Goal: Navigation & Orientation: Find specific page/section

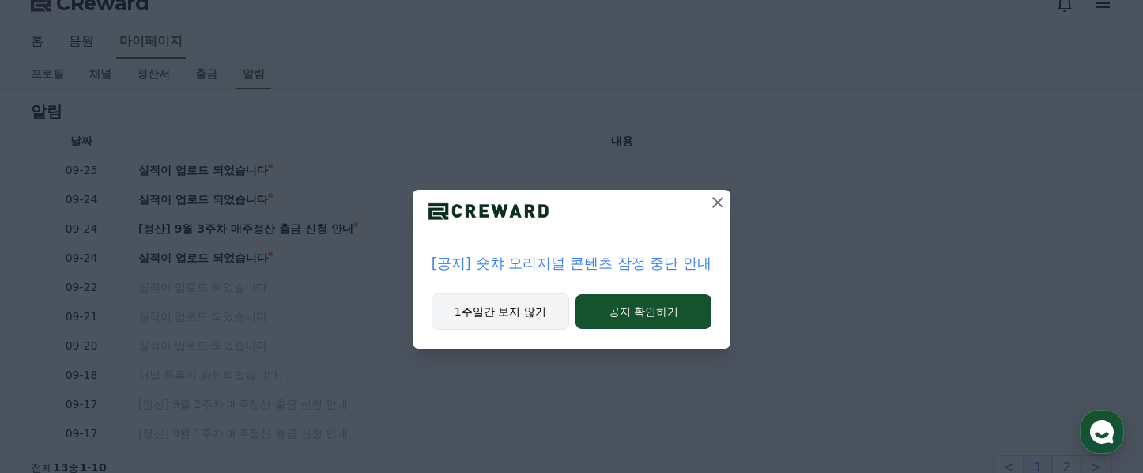
scroll to position [48, 0]
click at [709, 210] on icon at bounding box center [717, 202] width 19 height 19
click at [711, 206] on icon at bounding box center [717, 202] width 19 height 19
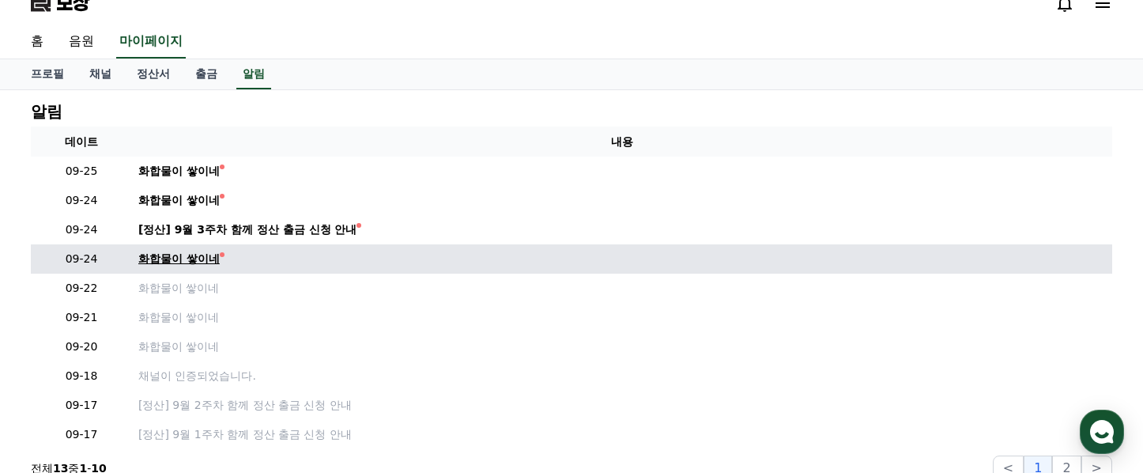
scroll to position [18, 0]
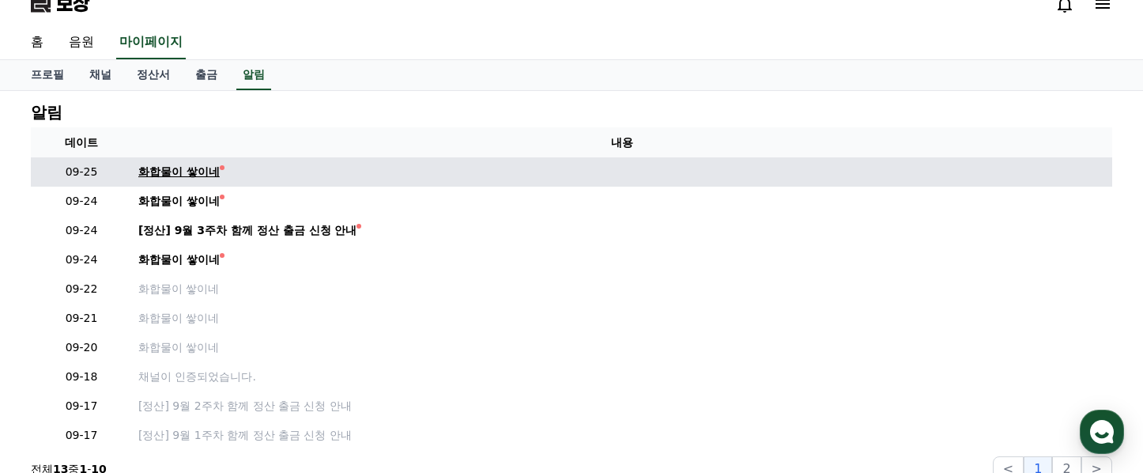
click at [240, 179] on link "화합물이 쌓이네" at bounding box center [622, 172] width 968 height 17
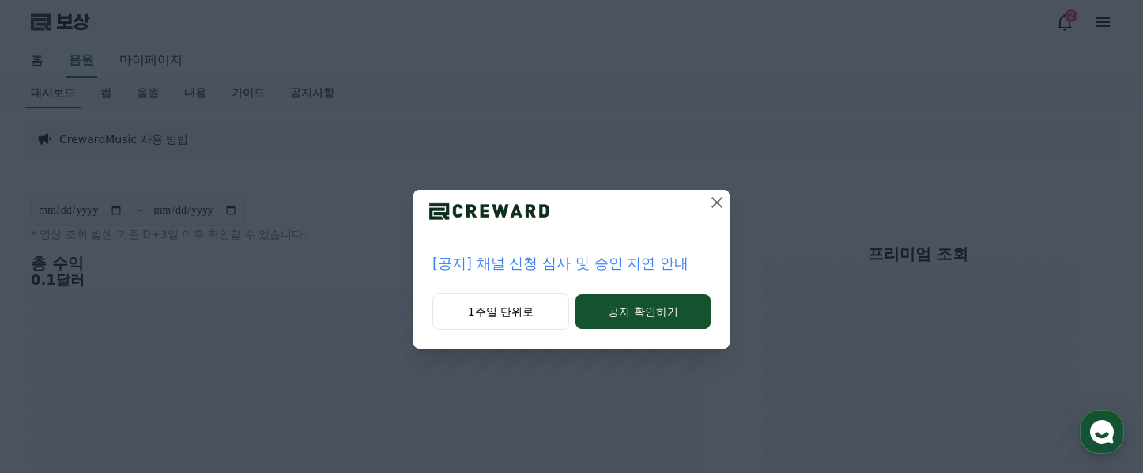
scroll to position [73, 0]
click at [712, 206] on icon at bounding box center [716, 202] width 11 height 11
click at [711, 202] on icon at bounding box center [717, 202] width 19 height 19
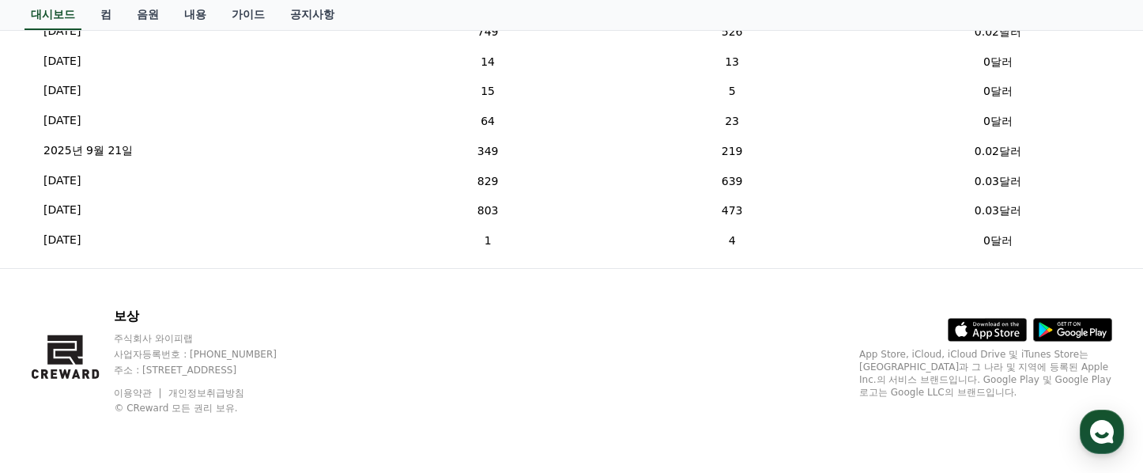
scroll to position [644, 0]
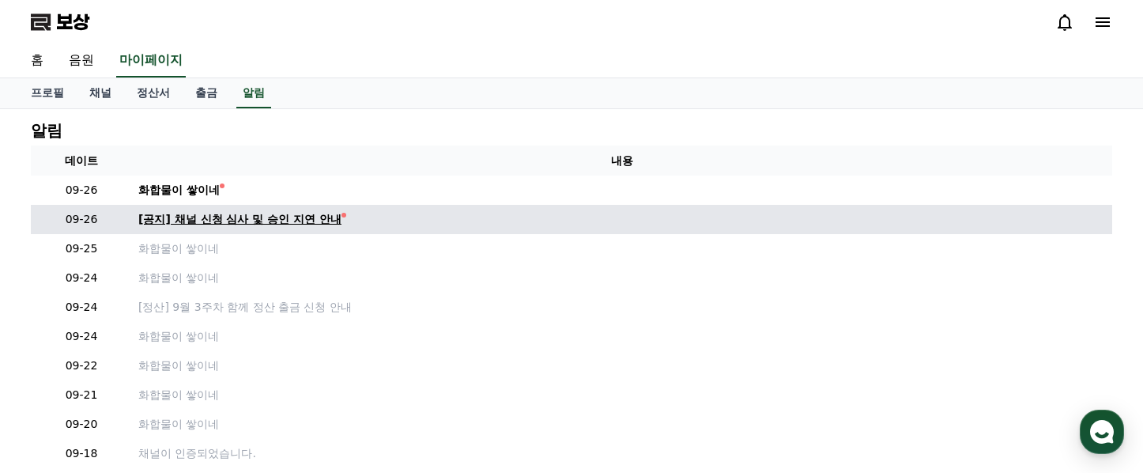
click at [280, 221] on font "[공지] 채널 신청 심사 및 승인 지연 안내" at bounding box center [239, 219] width 203 height 13
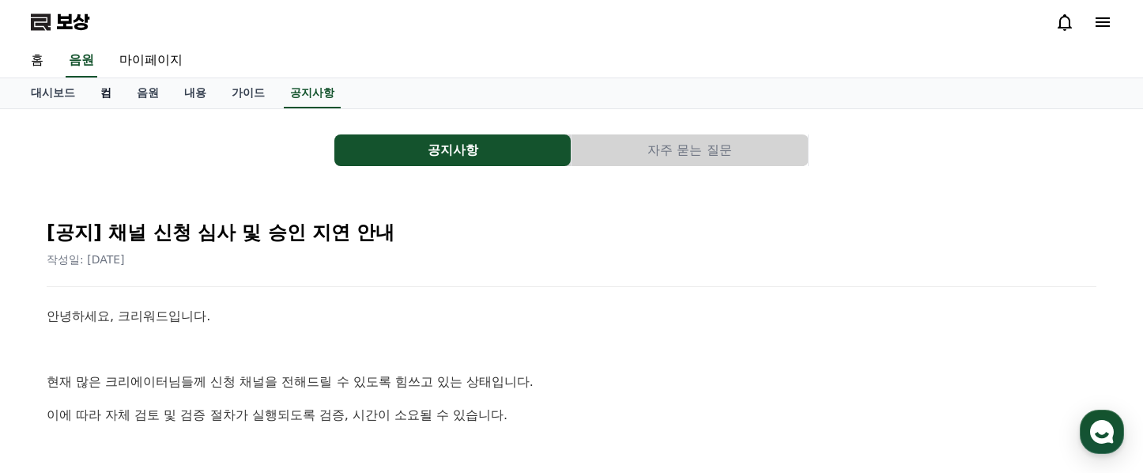
click at [100, 97] on font "컴" at bounding box center [105, 92] width 11 height 13
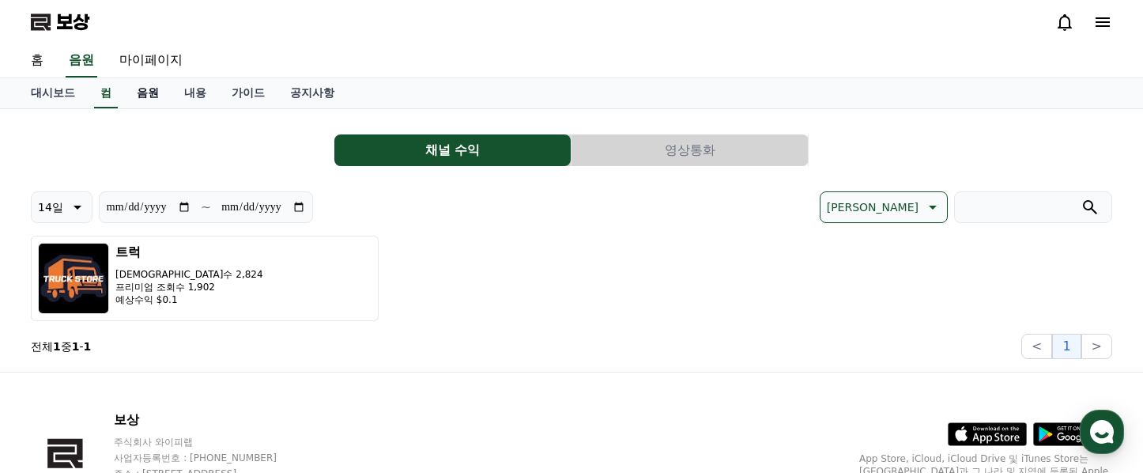
click at [145, 92] on font "음원" at bounding box center [148, 92] width 22 height 13
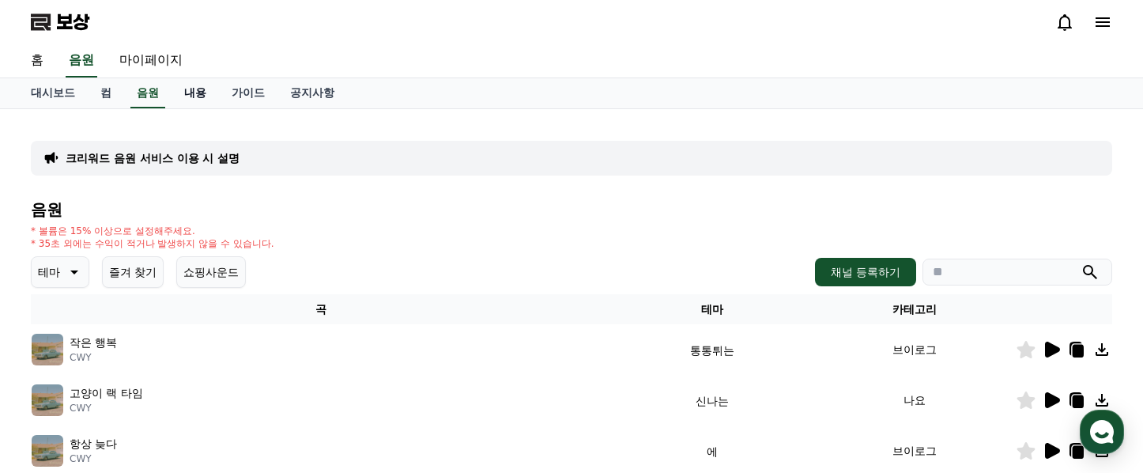
click at [184, 94] on font "내용" at bounding box center [195, 92] width 22 height 13
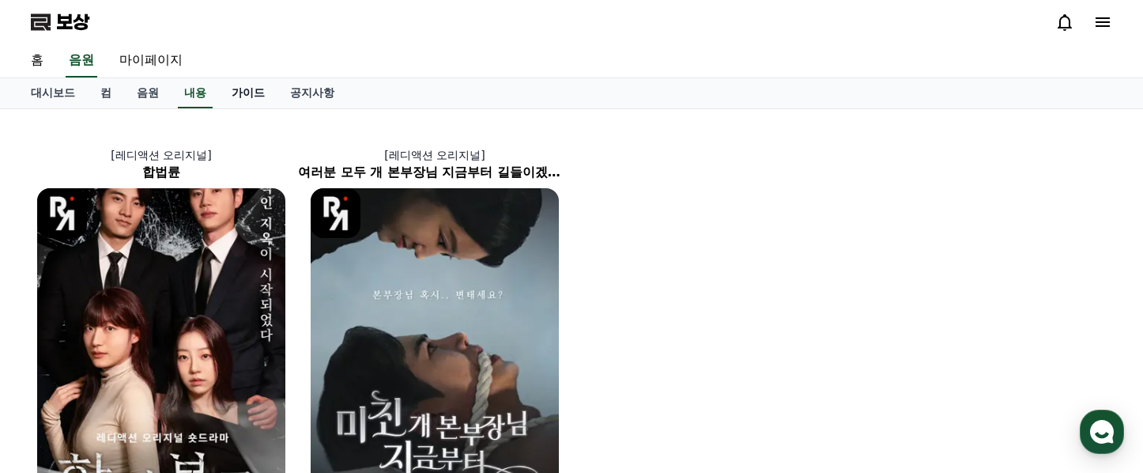
click at [233, 92] on font "가이드" at bounding box center [248, 92] width 33 height 13
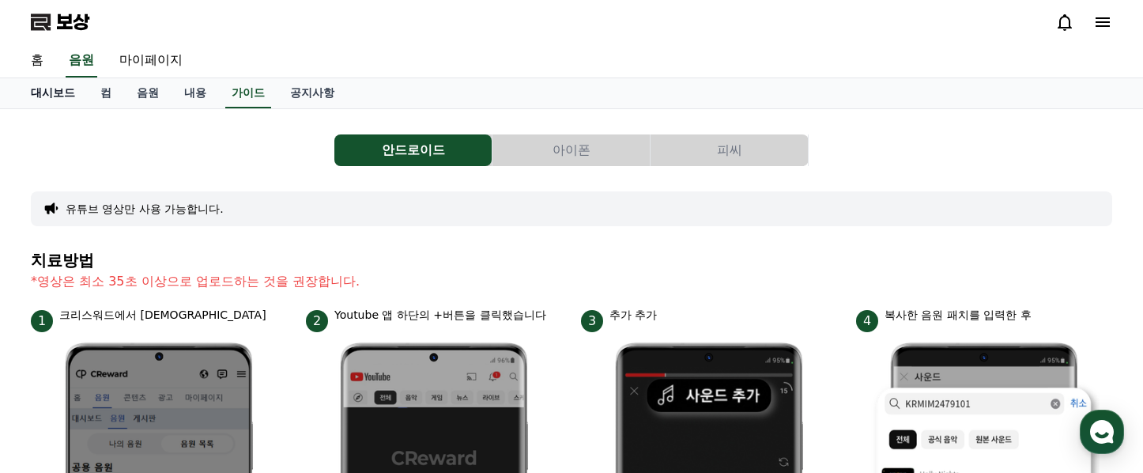
click at [37, 86] on font "대시보드" at bounding box center [53, 92] width 44 height 13
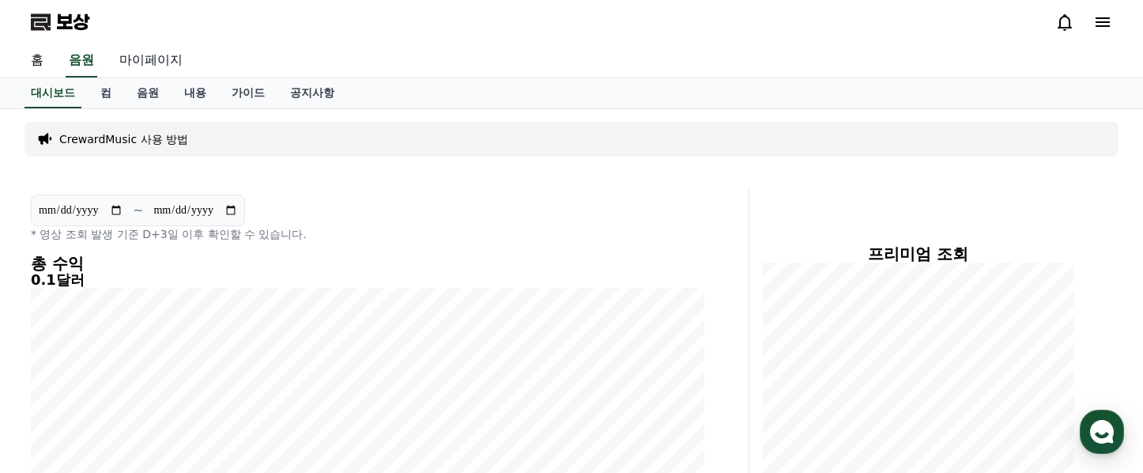
click at [142, 59] on font "마이페이지" at bounding box center [150, 59] width 63 height 15
select select "**********"
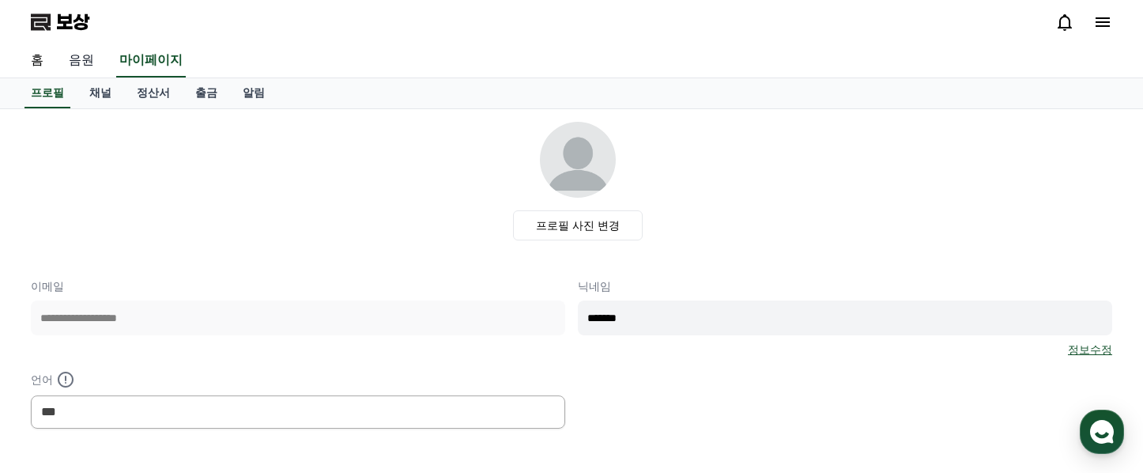
click at [73, 59] on font "음원" at bounding box center [81, 59] width 25 height 15
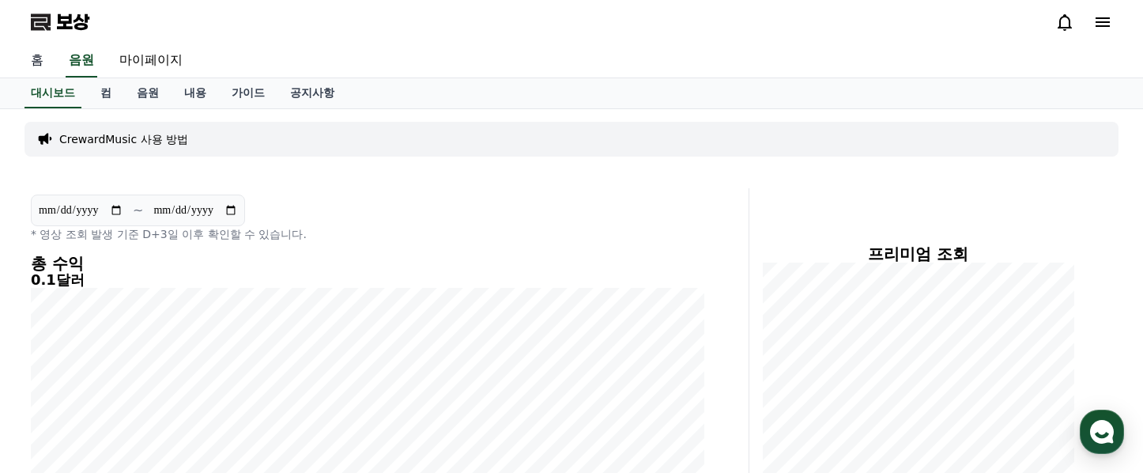
click at [35, 57] on font "홈" at bounding box center [37, 59] width 13 height 15
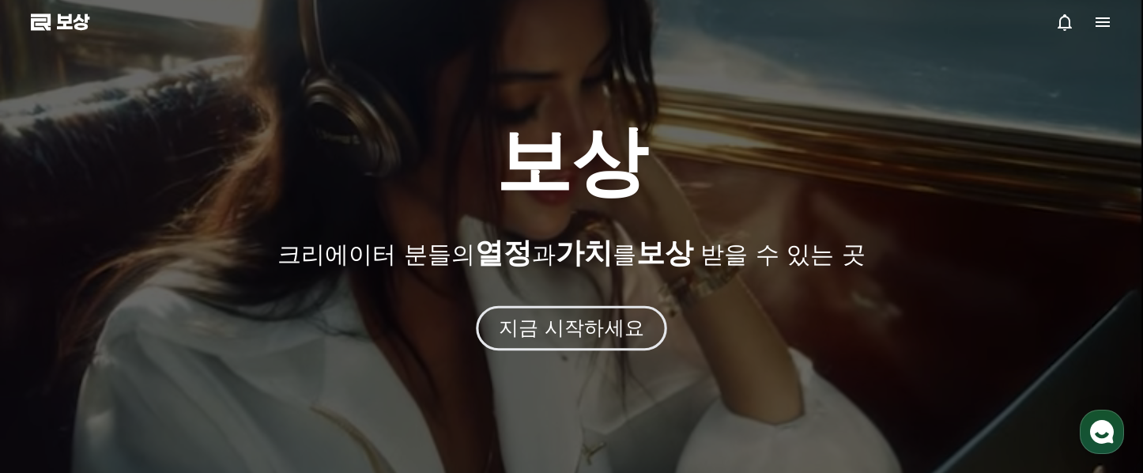
click at [571, 312] on button "지금 시작하세요" at bounding box center [571, 328] width 191 height 45
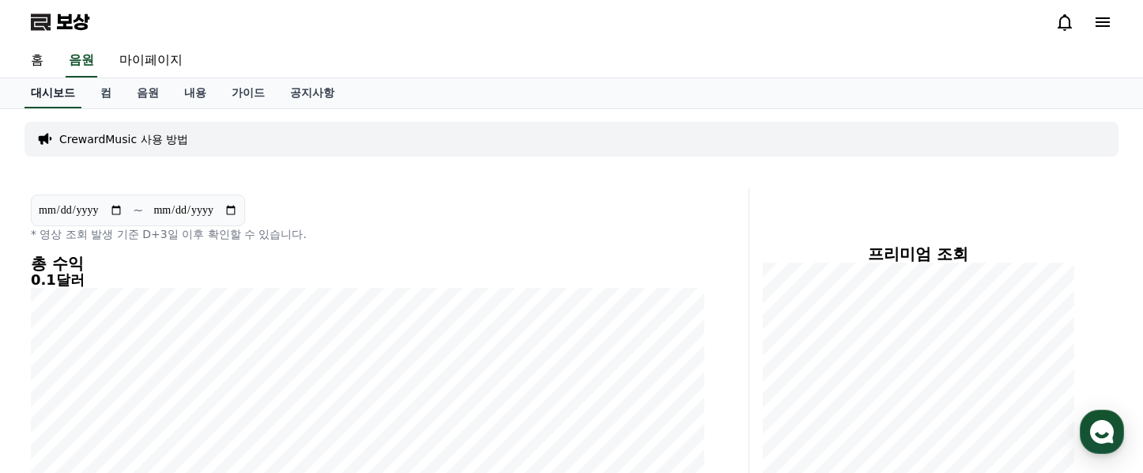
click at [49, 96] on font "대시보드" at bounding box center [53, 92] width 44 height 13
click at [1099, 24] on icon at bounding box center [1102, 22] width 19 height 19
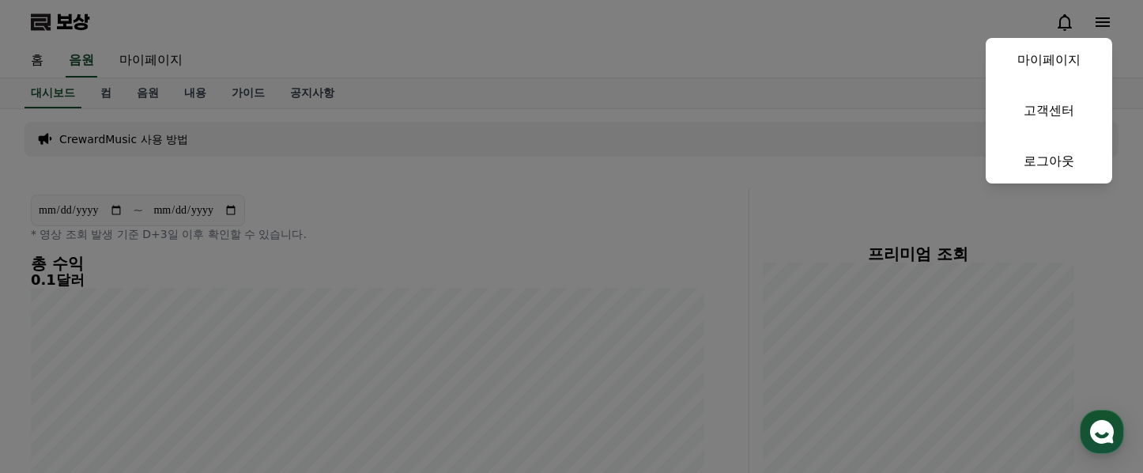
click at [649, 179] on button "닫다" at bounding box center [571, 236] width 1143 height 473
